Goal: Information Seeking & Learning: Learn about a topic

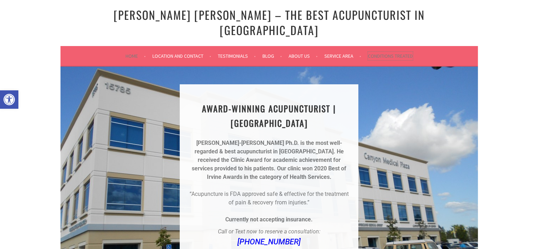
click at [377, 52] on link "Conditions Treated" at bounding box center [390, 56] width 45 height 8
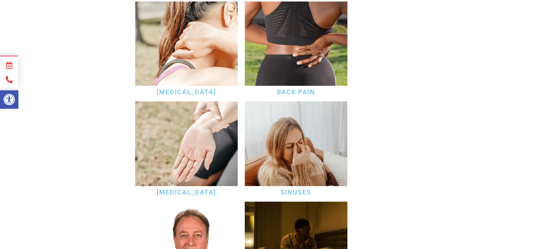
scroll to position [766, 0]
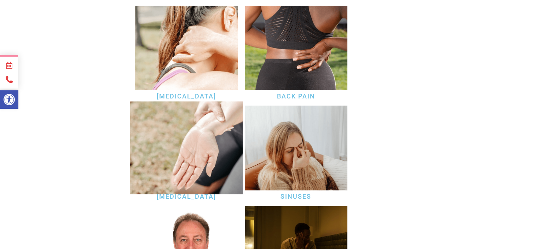
click at [204, 137] on img at bounding box center [186, 147] width 113 height 93
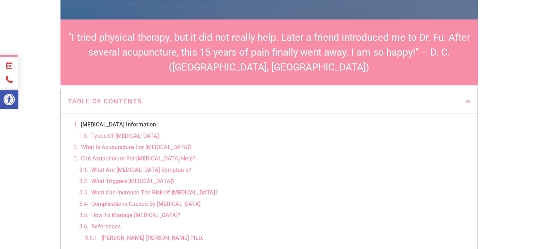
scroll to position [248, 0]
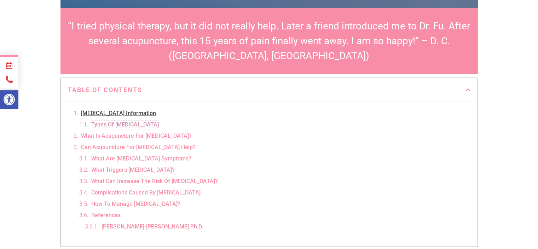
click at [130, 120] on link "Types Of [MEDICAL_DATA]" at bounding box center [125, 124] width 68 height 8
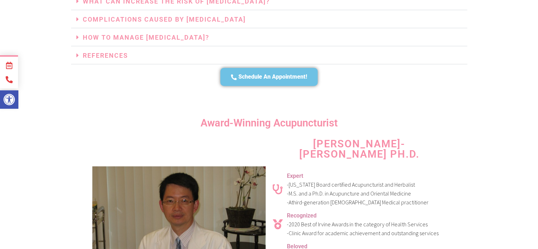
scroll to position [1736, 0]
